Goal: Task Accomplishment & Management: Complete application form

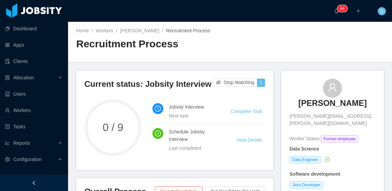
click at [238, 112] on link "Complete Task" at bounding box center [245, 110] width 31 height 5
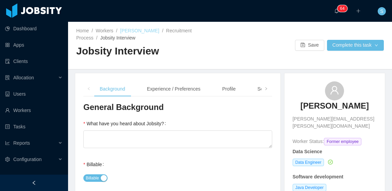
click at [139, 29] on link "Daniel Zubieta" at bounding box center [139, 30] width 39 height 5
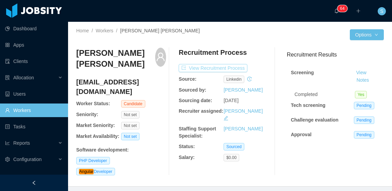
click at [230, 68] on button "View Recruitment Process" at bounding box center [212, 68] width 69 height 8
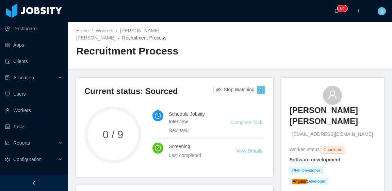
click at [243, 119] on link "Complete Task" at bounding box center [245, 121] width 31 height 5
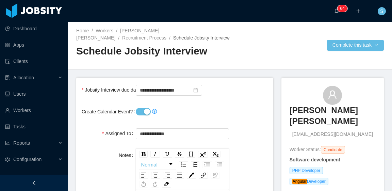
click at [145, 111] on button "Create Calendar Event?" at bounding box center [143, 111] width 15 height 7
click at [161, 88] on input "**********" at bounding box center [169, 90] width 66 height 11
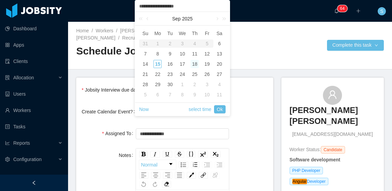
click at [194, 65] on div "18" at bounding box center [194, 64] width 8 height 8
click at [219, 107] on link "Ok" at bounding box center [220, 109] width 12 height 8
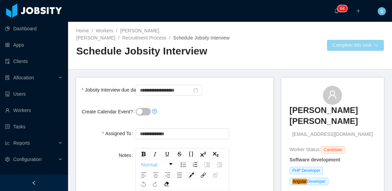
click at [332, 45] on button "Complete this task" at bounding box center [355, 45] width 57 height 11
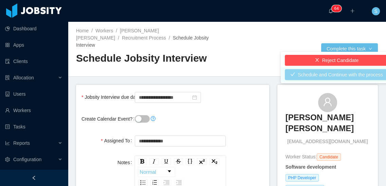
click at [331, 74] on button "Schedule and Continue with the process" at bounding box center [337, 74] width 104 height 11
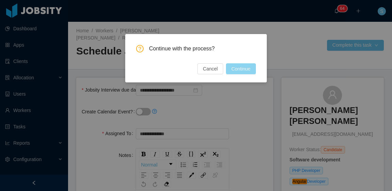
click at [244, 67] on button "Continue" at bounding box center [241, 68] width 30 height 11
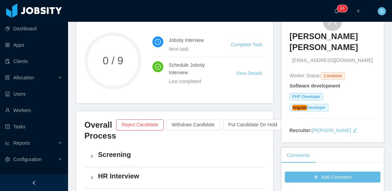
scroll to position [102, 0]
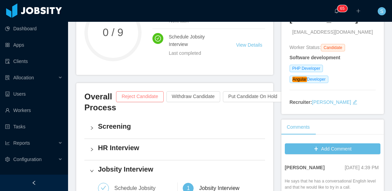
click at [131, 91] on button "Reject Candidate" at bounding box center [139, 96] width 47 height 11
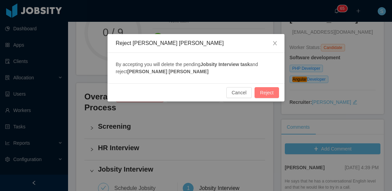
click at [271, 93] on button "Reject" at bounding box center [266, 92] width 24 height 11
click at [274, 44] on icon "icon: close" at bounding box center [275, 43] width 4 height 4
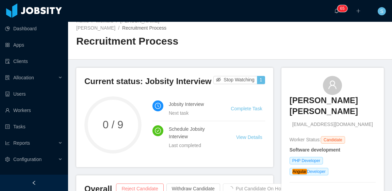
scroll to position [0, 0]
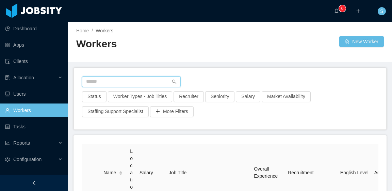
click at [142, 83] on input "text" at bounding box center [131, 81] width 99 height 11
paste input "**********"
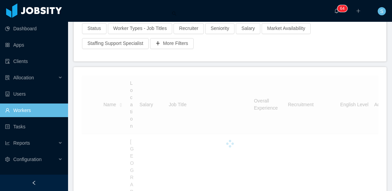
scroll to position [59, 0]
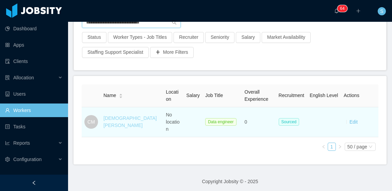
type input "**********"
click at [116, 115] on link "Christian Monasterios" at bounding box center [129, 121] width 53 height 13
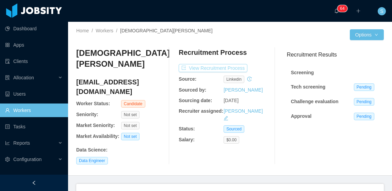
click at [236, 68] on button "View Recruitment Process" at bounding box center [212, 68] width 69 height 8
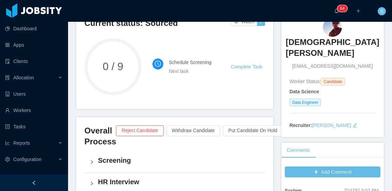
scroll to position [34, 0]
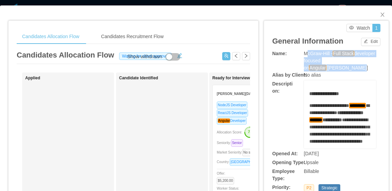
drag, startPoint x: 302, startPoint y: 51, endPoint x: 342, endPoint y: 68, distance: 43.7
click at [342, 68] on div "McGraw-Hill - Full Stack developer focused on Angular [Vijay Yadav]" at bounding box center [340, 60] width 72 height 21
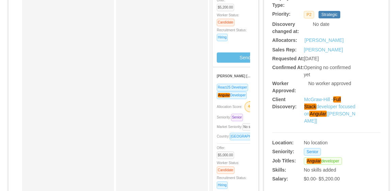
scroll to position [170, 0]
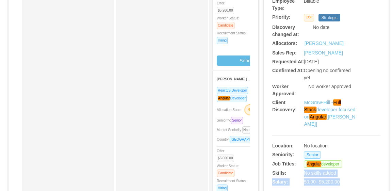
drag, startPoint x: 340, startPoint y: 174, endPoint x: 291, endPoint y: 163, distance: 50.5
click at [291, 163] on div "**********" at bounding box center [326, 33] width 108 height 307
click at [352, 44] on div "Merwin Ponce" at bounding box center [340, 44] width 72 height 8
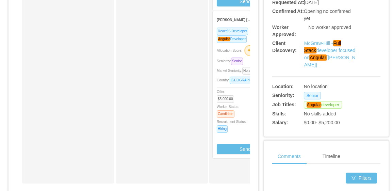
scroll to position [238, 0]
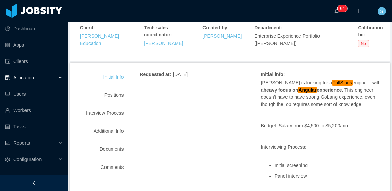
scroll to position [102, 0]
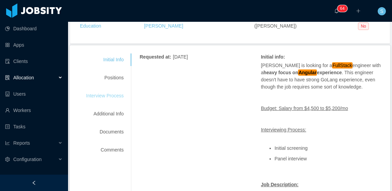
click at [110, 96] on div "Interview Process" at bounding box center [105, 95] width 54 height 13
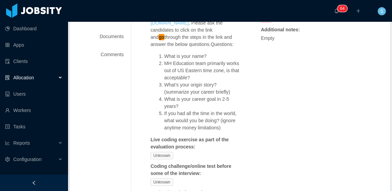
scroll to position [95, 0]
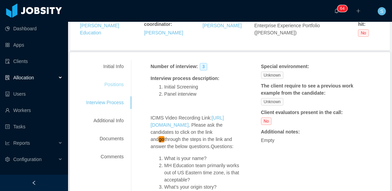
click at [113, 81] on div "Positions" at bounding box center [105, 84] width 54 height 13
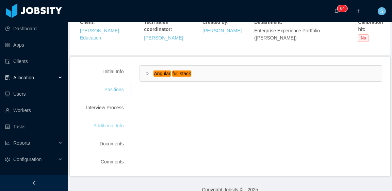
scroll to position [100, 0]
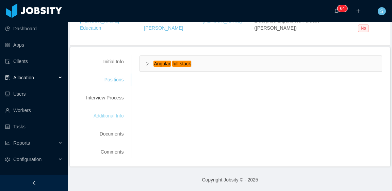
click at [106, 115] on div "Additional Info" at bounding box center [105, 115] width 54 height 13
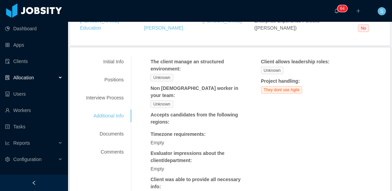
scroll to position [148, 0]
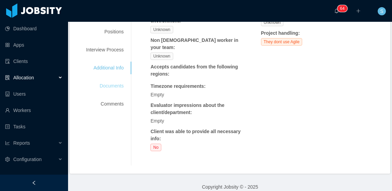
click at [114, 84] on div "Documents" at bounding box center [105, 86] width 54 height 13
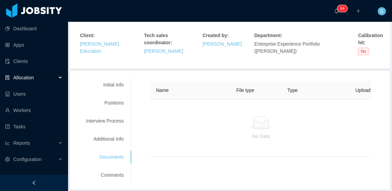
scroll to position [66, 0]
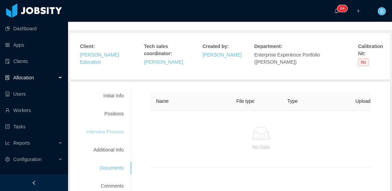
click at [111, 129] on div "Interview Process" at bounding box center [105, 131] width 54 height 13
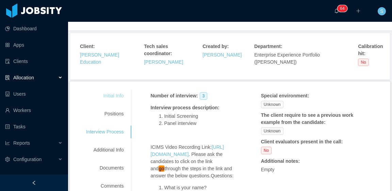
click at [115, 94] on div "Initial Info" at bounding box center [105, 95] width 54 height 13
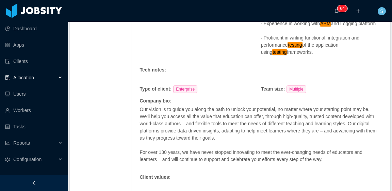
scroll to position [847, 0]
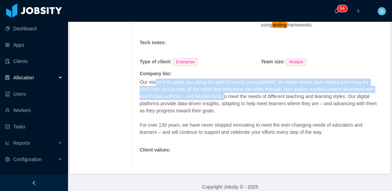
drag, startPoint x: 154, startPoint y: 75, endPoint x: 232, endPoint y: 86, distance: 78.5
click at [232, 86] on p "Our vision is to guide you along the path to unlock your potential, no matter w…" at bounding box center [258, 97] width 239 height 36
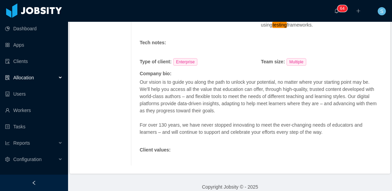
click at [245, 96] on p "Our vision is to guide you along the path to unlock your potential, no matter w…" at bounding box center [258, 97] width 239 height 36
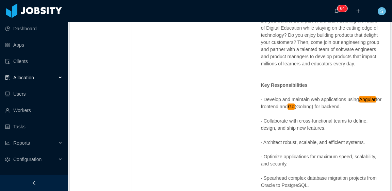
scroll to position [303, 0]
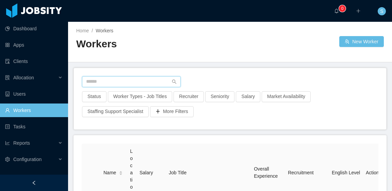
click at [152, 83] on input "text" at bounding box center [131, 81] width 99 height 11
paste input "**********"
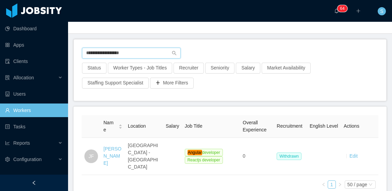
scroll to position [34, 0]
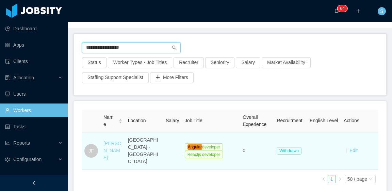
type input "**********"
click at [115, 147] on link "[PERSON_NAME]" at bounding box center [112, 150] width 18 height 20
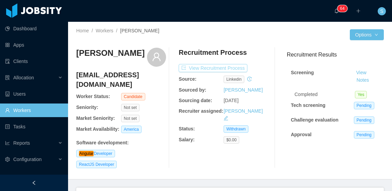
click at [238, 69] on button "View Recruitment Process" at bounding box center [212, 68] width 69 height 8
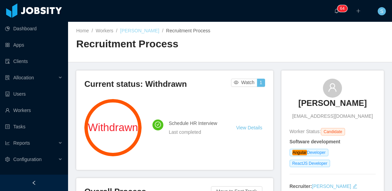
click at [141, 32] on link "[PERSON_NAME]" at bounding box center [139, 30] width 39 height 5
